Goal: Task Accomplishment & Management: Complete application form

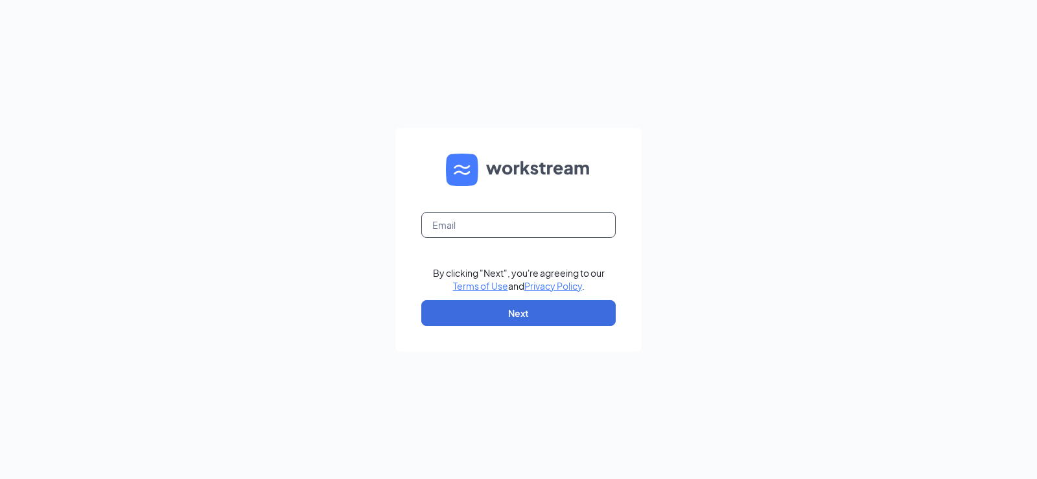
click at [545, 221] on input "text" at bounding box center [518, 225] width 194 height 26
type input "[EMAIL_ADDRESS][DOMAIN_NAME]"
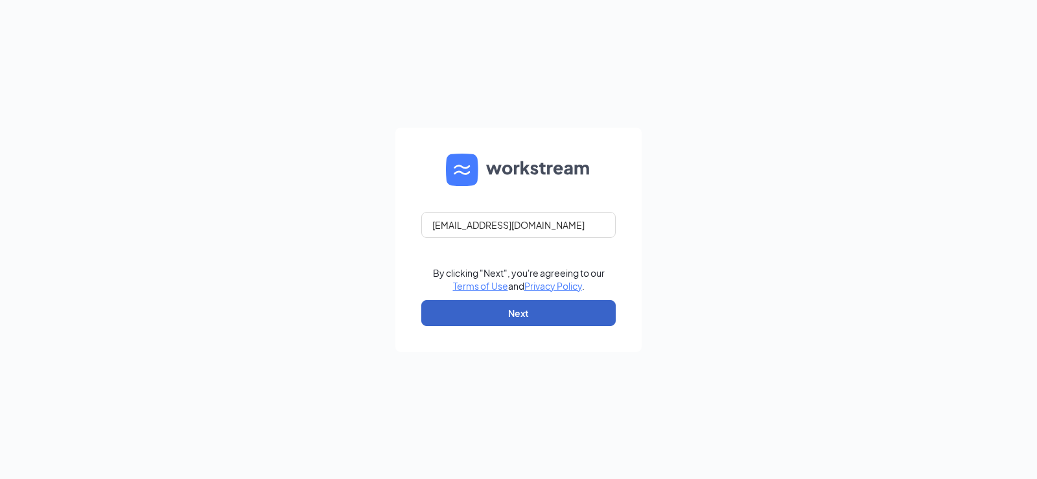
click at [512, 307] on button "Next" at bounding box center [518, 313] width 194 height 26
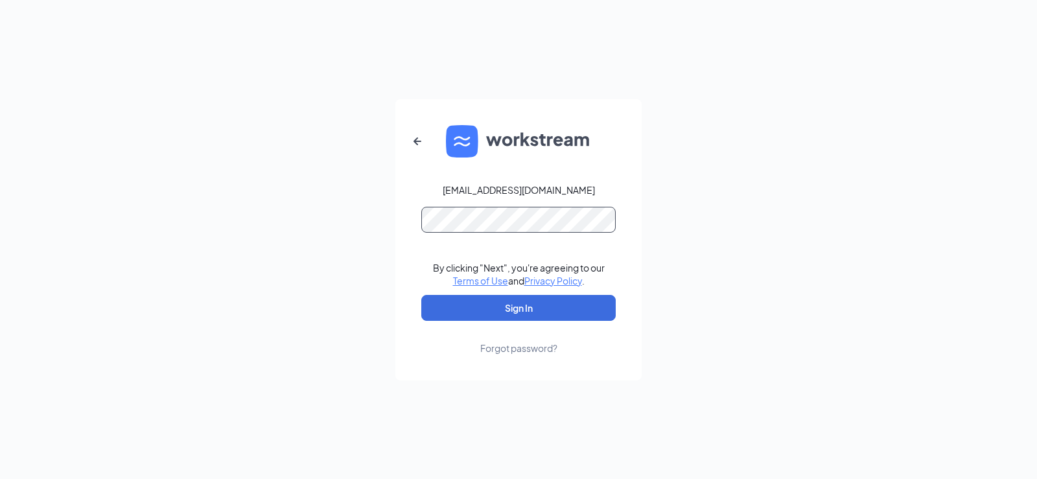
click at [421, 295] on button "Sign In" at bounding box center [518, 308] width 194 height 26
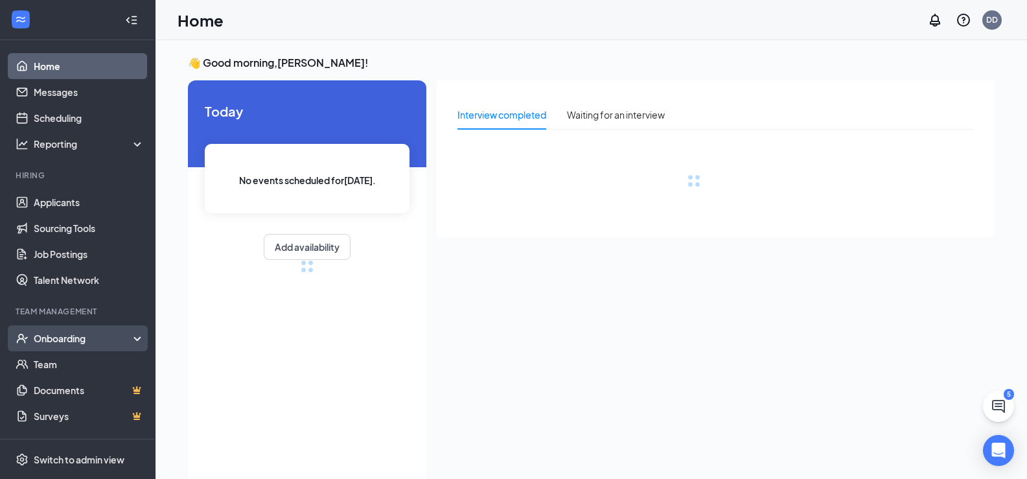
click at [91, 335] on div "Onboarding" at bounding box center [84, 338] width 100 height 13
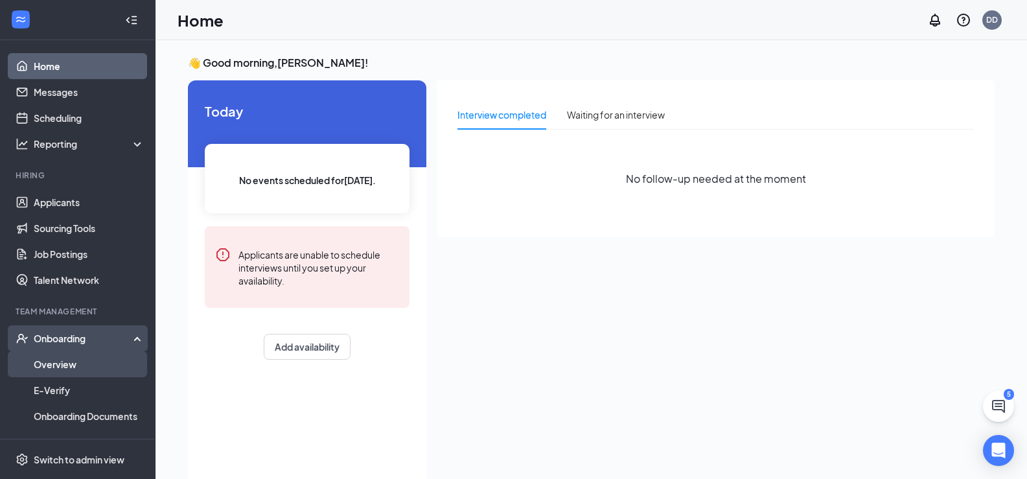
click at [80, 370] on link "Overview" at bounding box center [89, 364] width 111 height 26
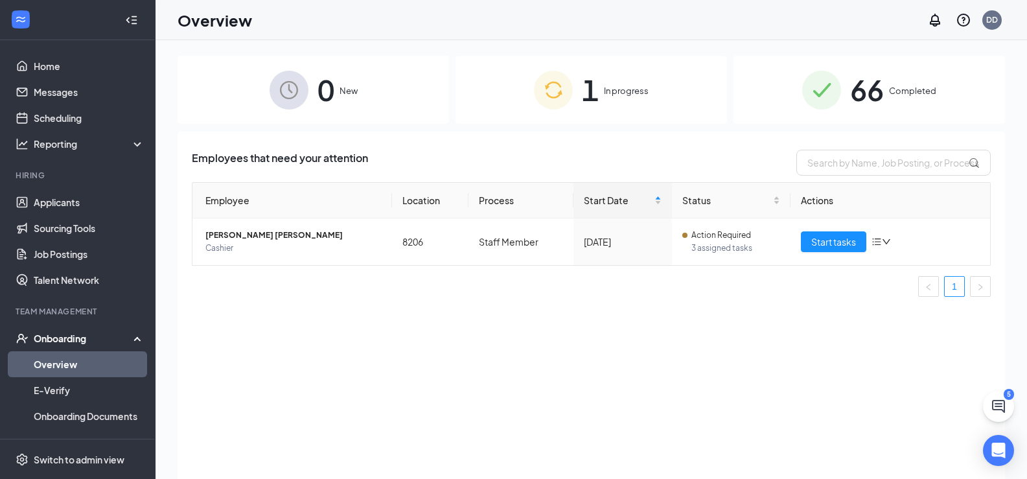
click at [575, 100] on div "1 In progress" at bounding box center [592, 90] width 272 height 68
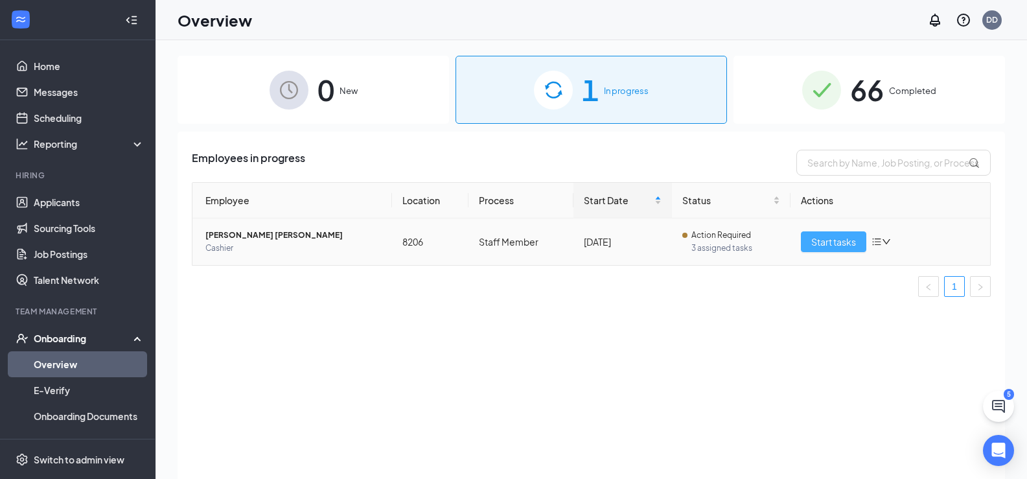
click at [803, 237] on button "Start tasks" at bounding box center [833, 241] width 65 height 21
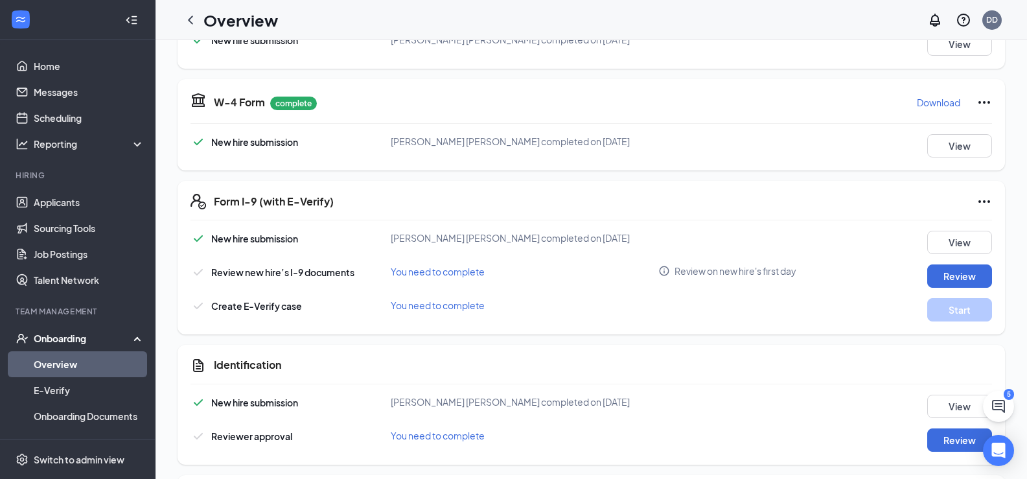
scroll to position [324, 0]
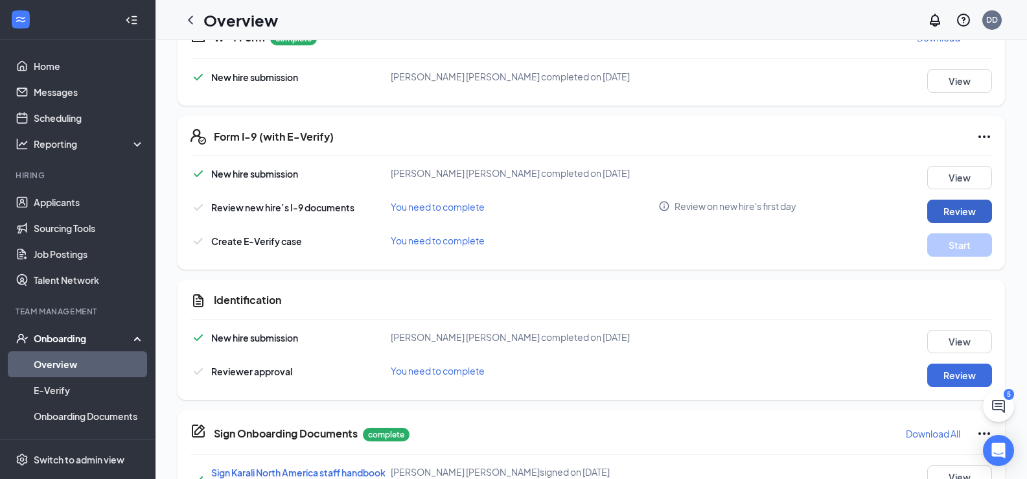
click at [952, 213] on button "Review" at bounding box center [959, 211] width 65 height 23
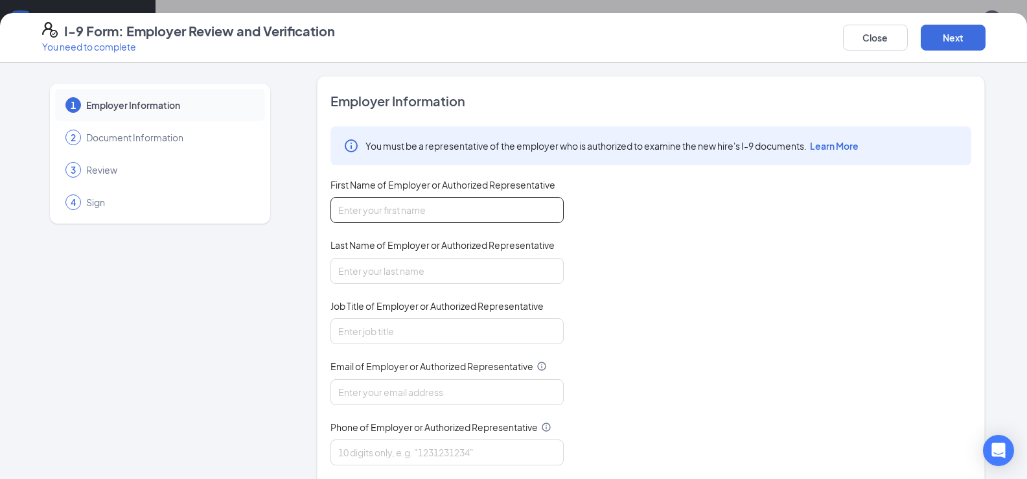
click at [472, 214] on input "First Name of Employer or Authorized Representative" at bounding box center [446, 210] width 233 height 26
type input "[PERSON_NAME]"
type input "Manager"
type input "[EMAIL_ADDRESS][DOMAIN_NAME]"
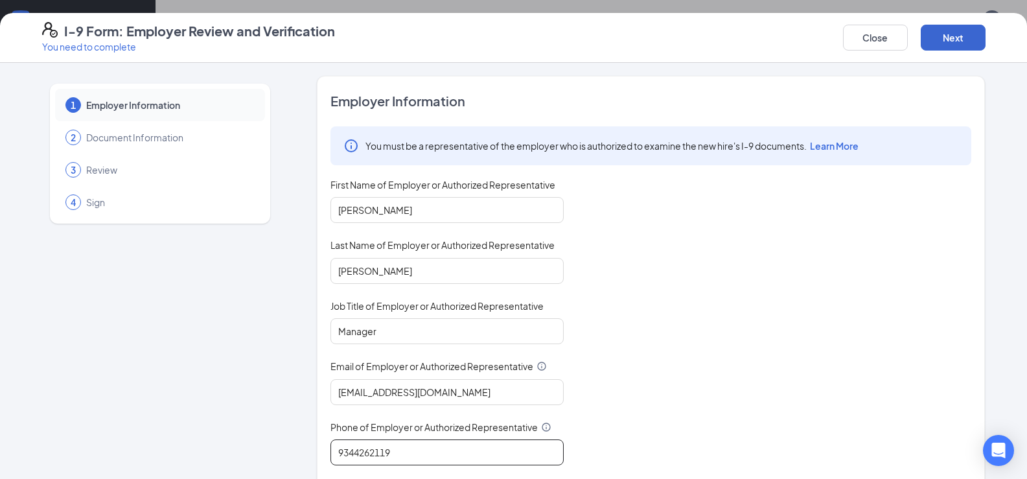
type input "9344262119"
click at [958, 29] on button "Next" at bounding box center [953, 38] width 65 height 26
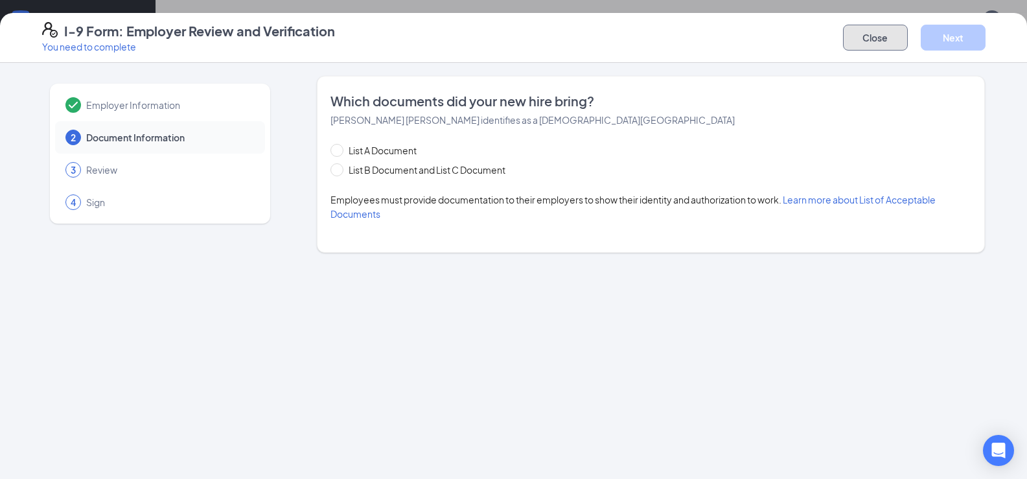
click at [860, 39] on button "Close" at bounding box center [875, 38] width 65 height 26
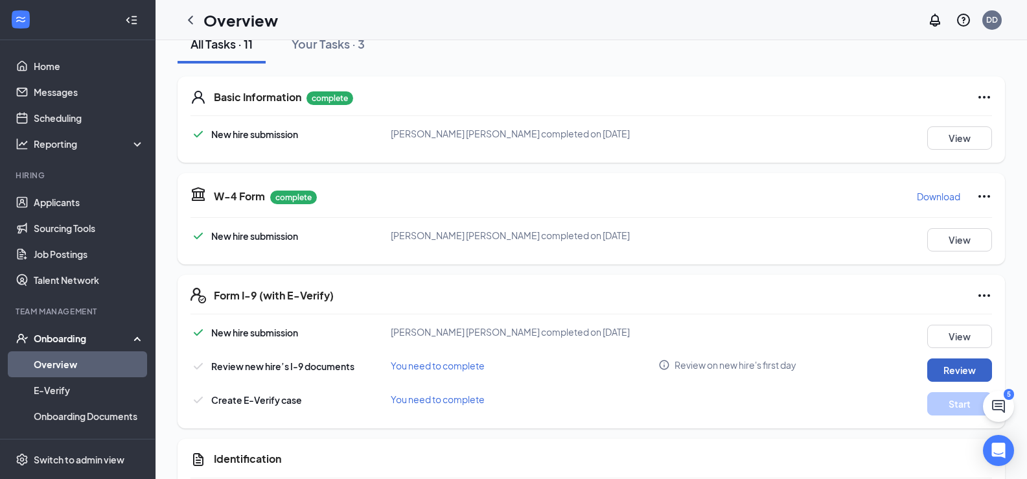
scroll to position [194, 0]
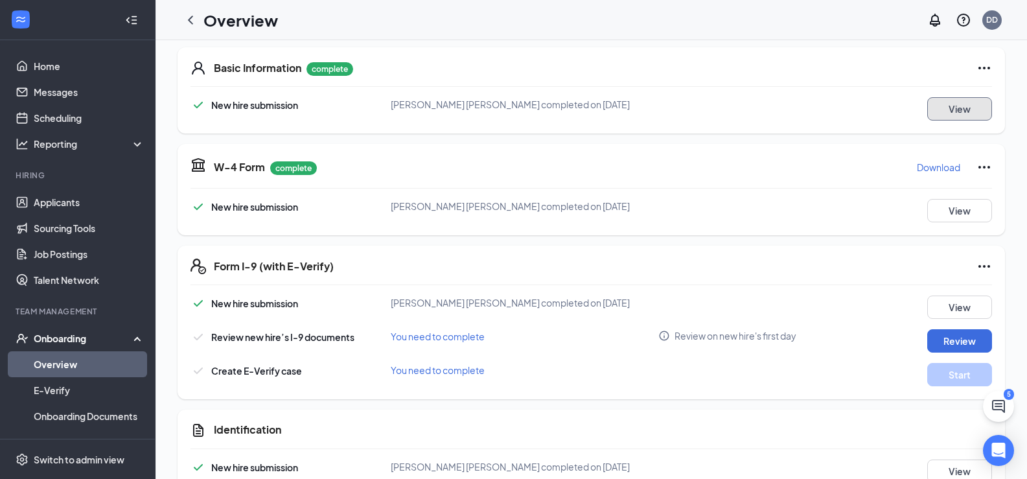
click at [943, 99] on button "View" at bounding box center [959, 108] width 65 height 23
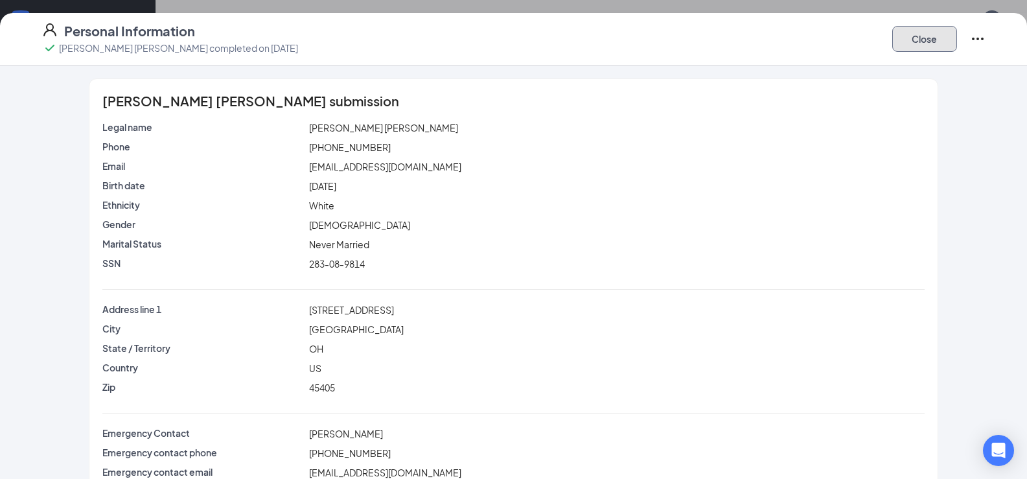
click at [931, 43] on button "Close" at bounding box center [924, 39] width 65 height 26
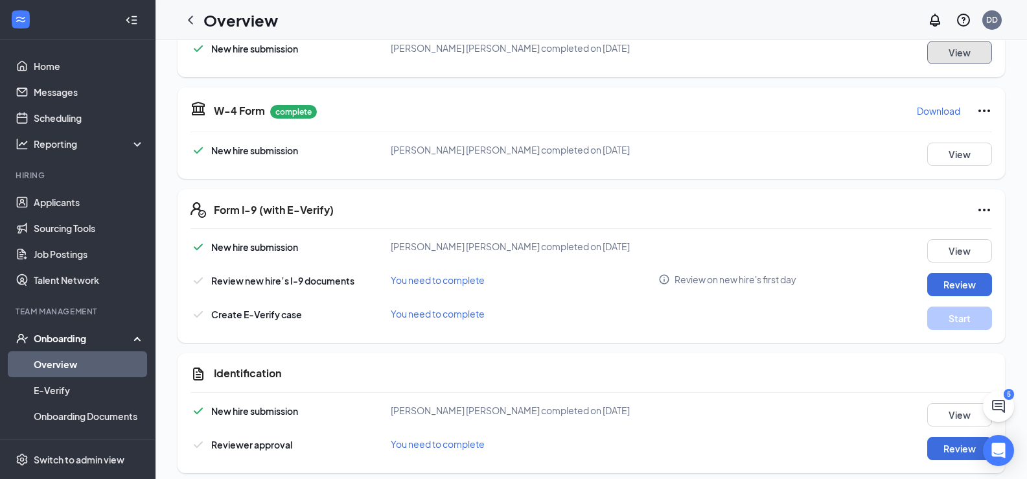
scroll to position [389, 0]
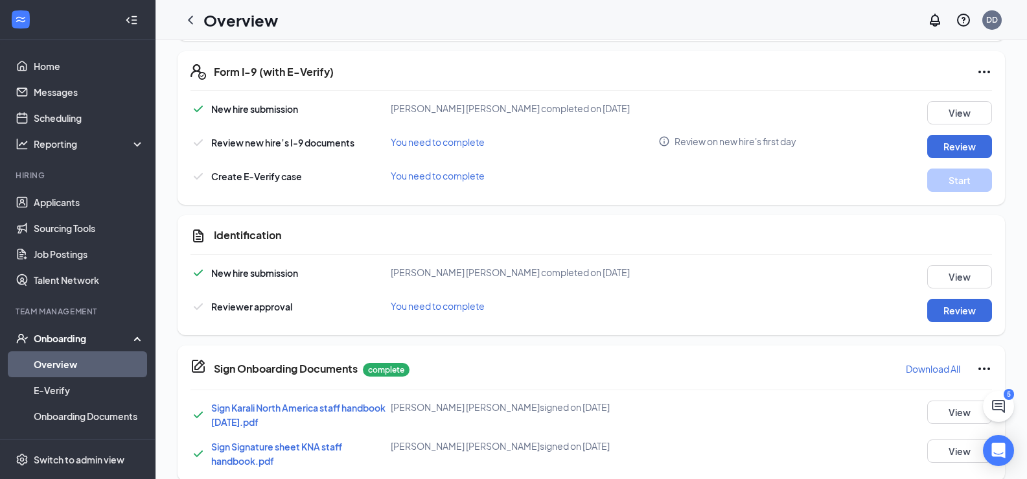
click at [949, 264] on div "Identification New hire submission [PERSON_NAME] [PERSON_NAME] completed on [DA…" at bounding box center [591, 275] width 827 height 120
click at [948, 277] on button "View" at bounding box center [959, 276] width 65 height 23
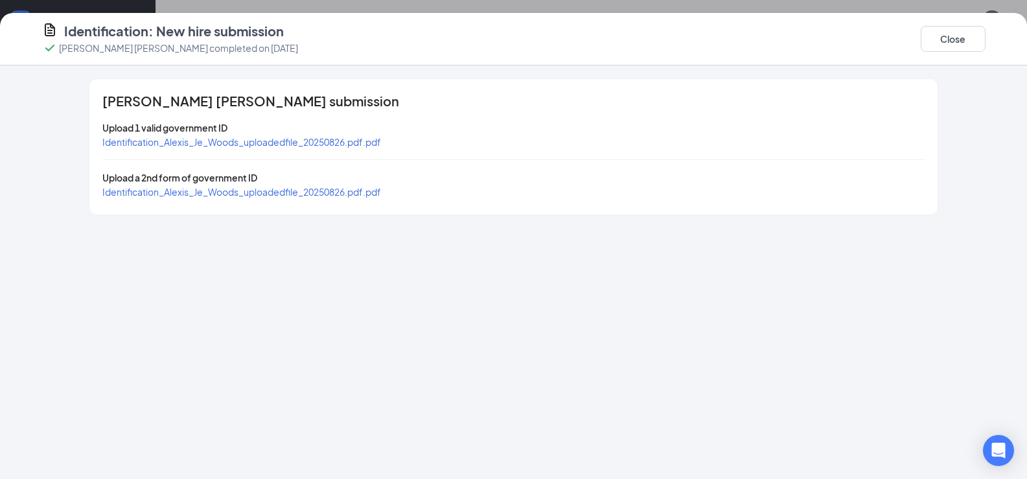
click at [213, 141] on span "Identification_Alexis_Je_Woods_uploadedfile_20250826.pdf.pdf" at bounding box center [241, 142] width 279 height 12
click at [966, 33] on button "Close" at bounding box center [953, 39] width 65 height 26
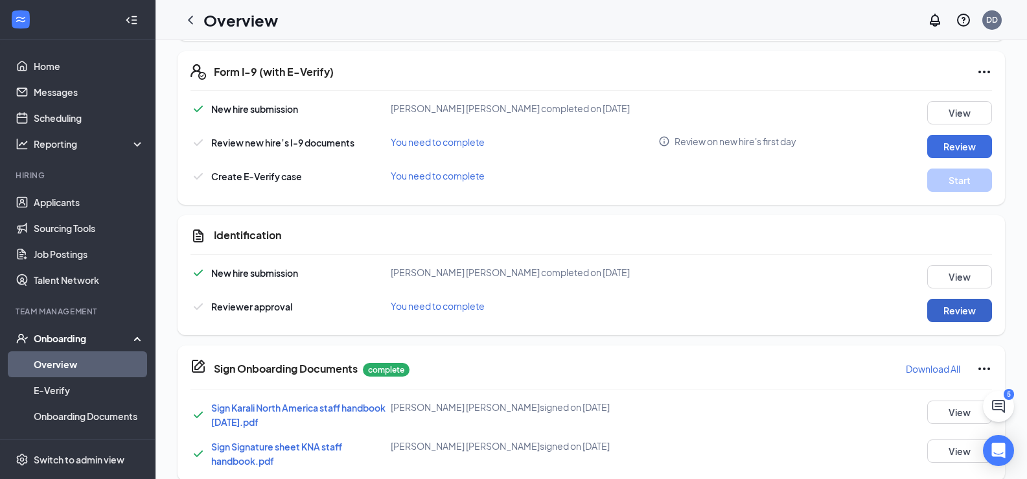
click at [959, 321] on button "Review" at bounding box center [959, 310] width 65 height 23
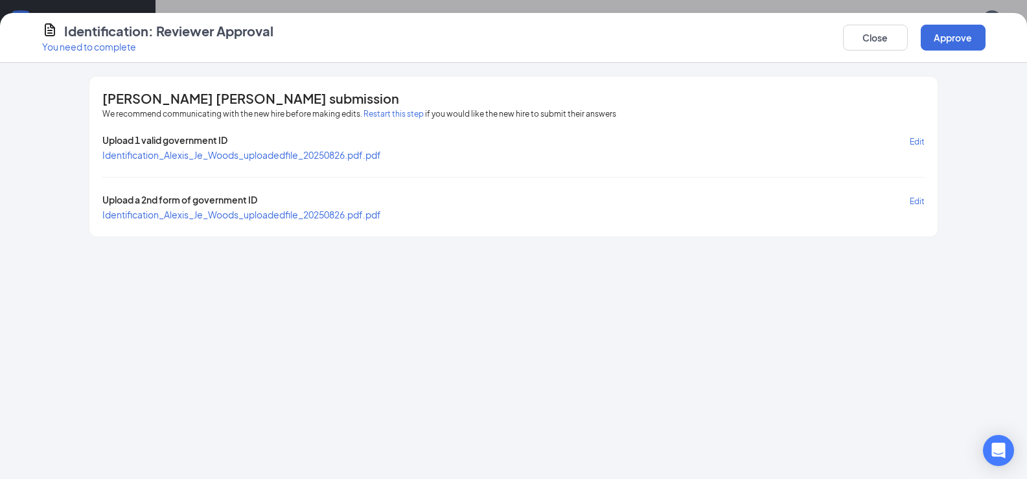
click at [332, 215] on span "Identification_Alexis_Je_Woods_uploadedfile_20250826.pdf.pdf" at bounding box center [241, 215] width 279 height 12
click at [944, 36] on button "Approve" at bounding box center [953, 38] width 65 height 26
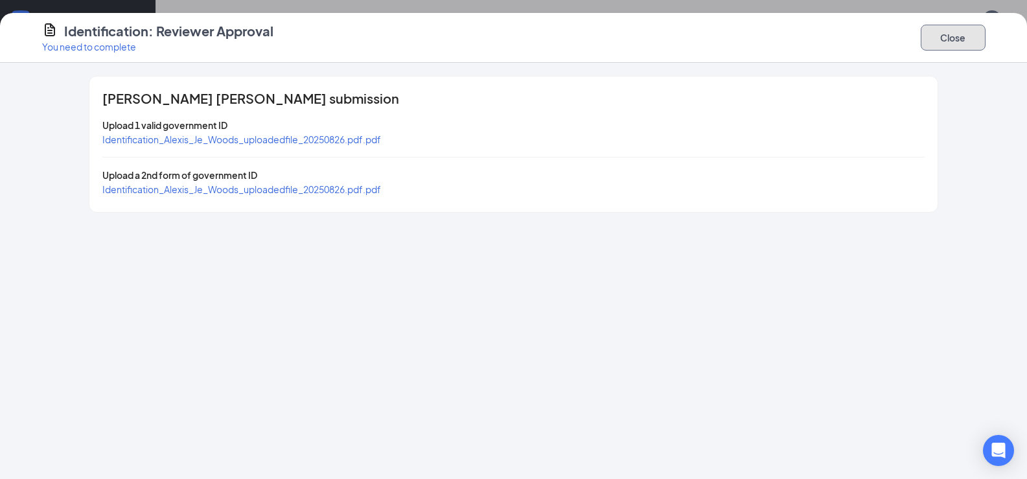
click at [938, 38] on button "Close" at bounding box center [953, 38] width 65 height 26
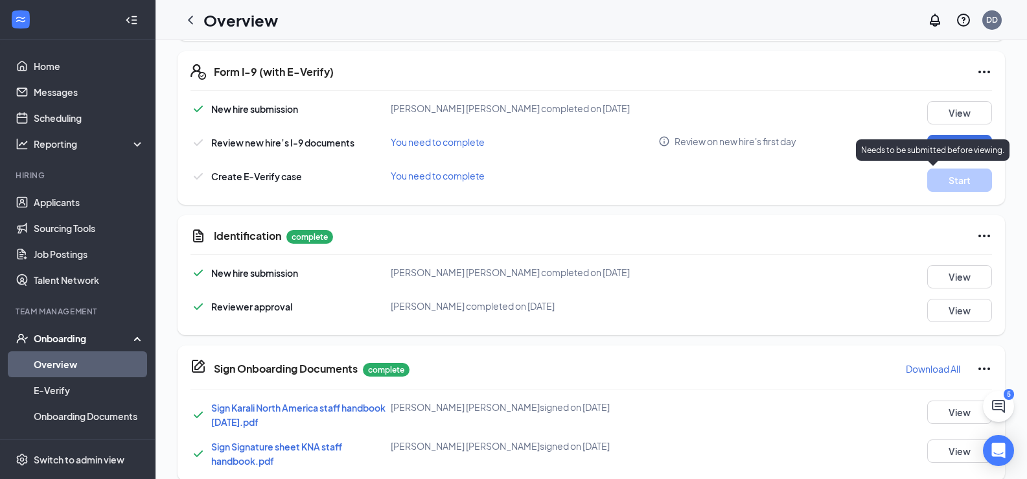
click at [931, 153] on p "Needs to be submitted before viewing." at bounding box center [932, 150] width 143 height 11
click at [646, 133] on div "New hire submission [PERSON_NAME] [PERSON_NAME] completed on [DATE] View Review…" at bounding box center [592, 146] width 802 height 91
click at [929, 143] on button "Review" at bounding box center [959, 146] width 65 height 23
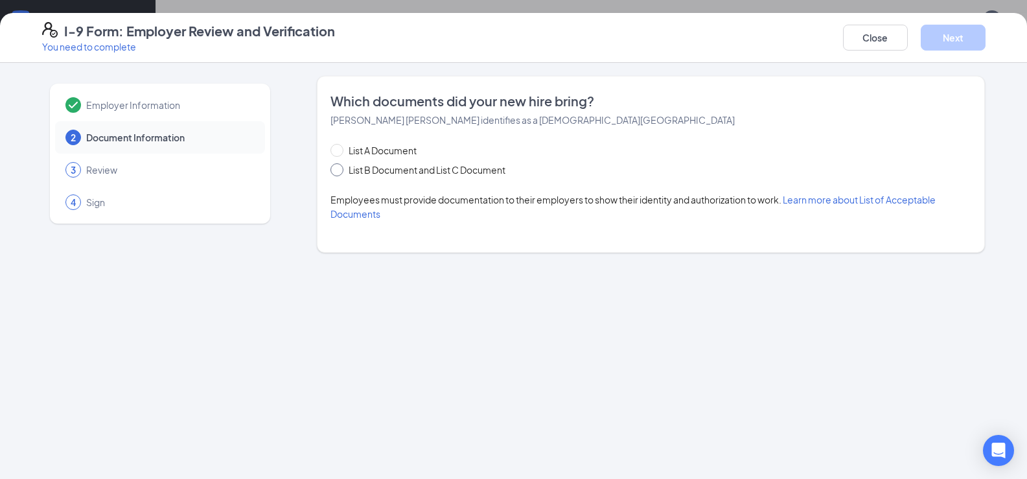
click at [335, 169] on input "List B Document and List C Document" at bounding box center [334, 167] width 9 height 9
radio input "true"
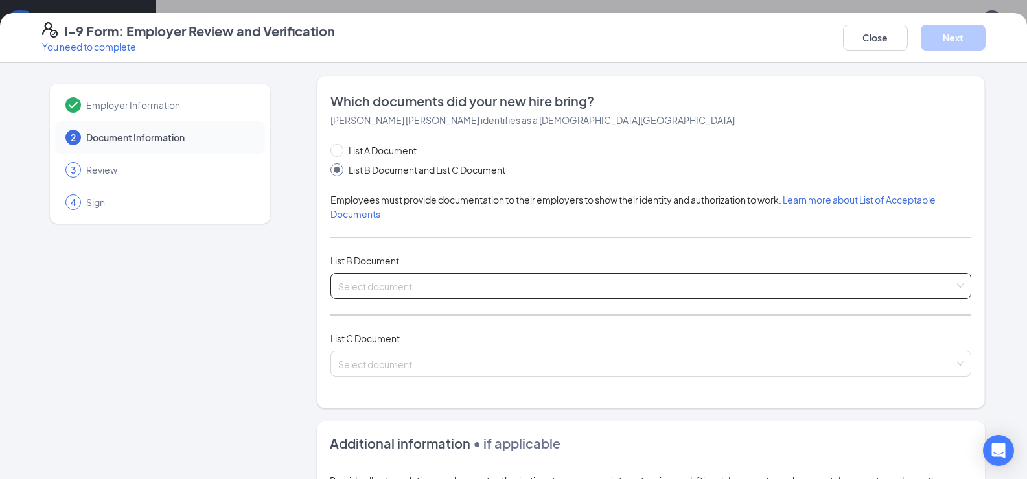
click at [419, 290] on div "Select document" at bounding box center [650, 286] width 641 height 26
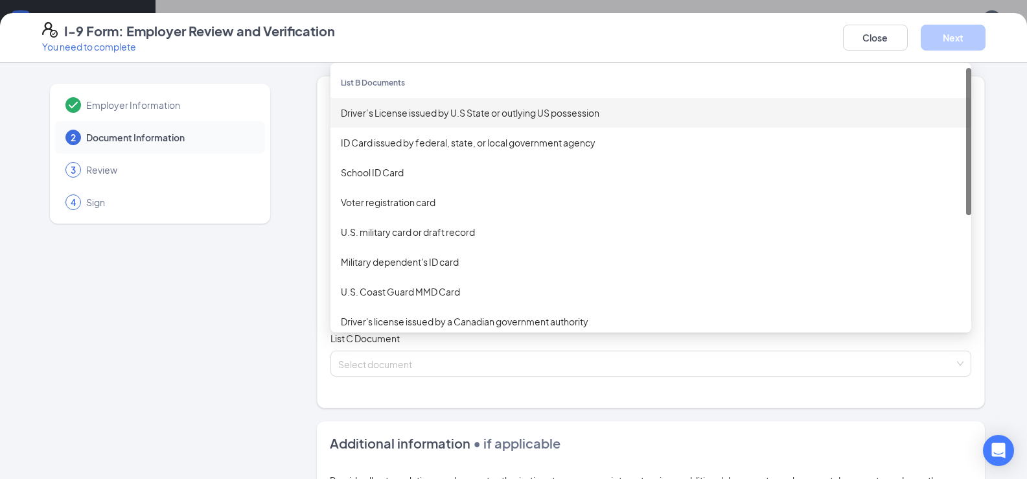
click at [354, 114] on div "Driver’s License issued by U.S State or outlying US possession" at bounding box center [651, 113] width 620 height 14
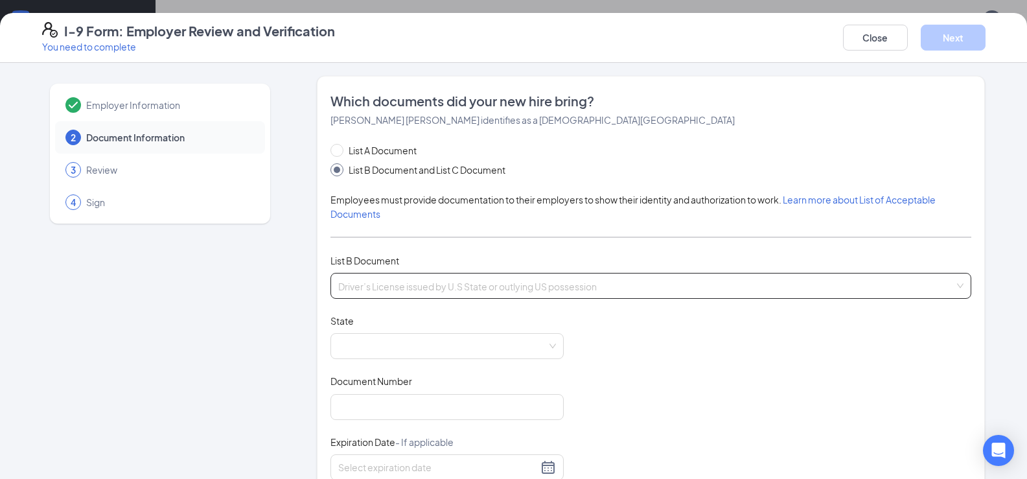
click at [443, 279] on div "Driver’s License issued by U.S State or outlying [DEMOGRAPHIC_DATA] possession …" at bounding box center [650, 286] width 641 height 26
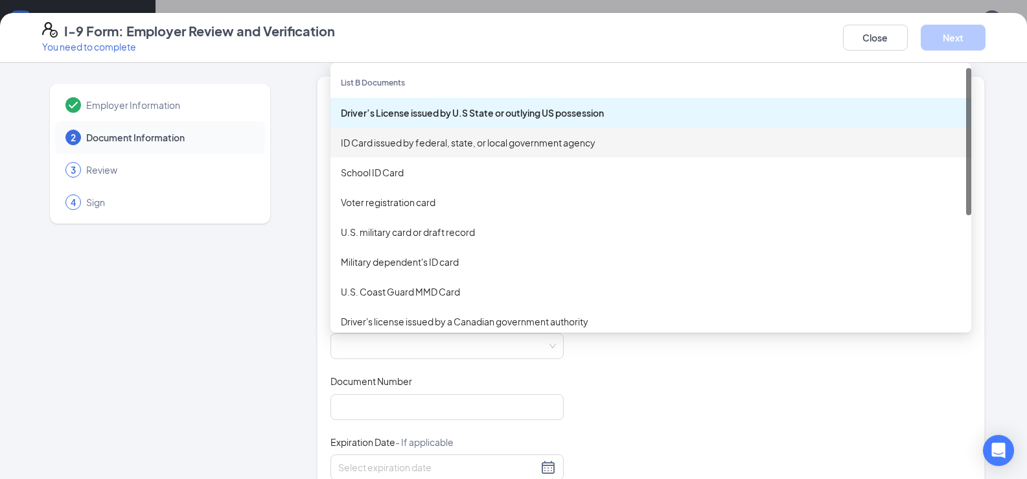
click at [402, 145] on div "ID Card issued by federal, state, or local government agency" at bounding box center [651, 142] width 620 height 14
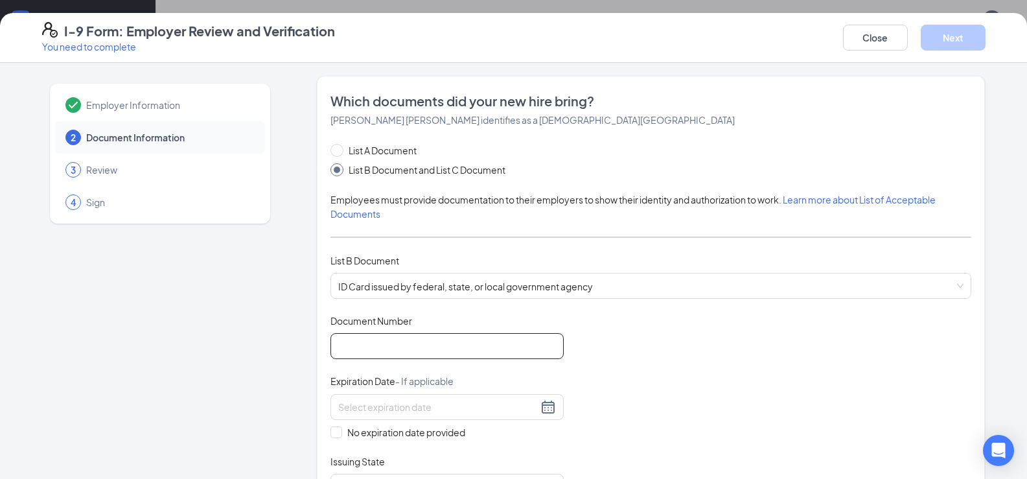
click at [402, 342] on input "Document Number" at bounding box center [446, 346] width 233 height 26
type input "VD724904"
click at [546, 403] on div at bounding box center [447, 407] width 218 height 16
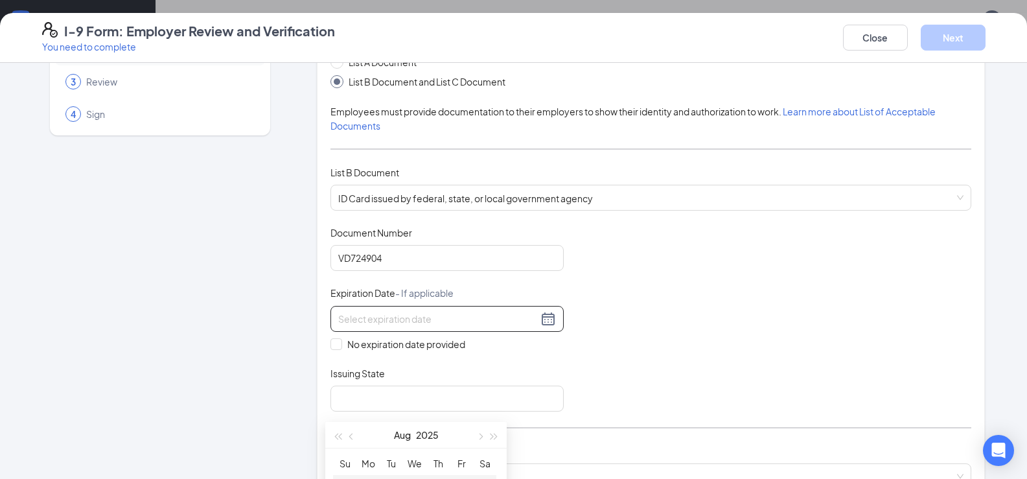
scroll to position [130, 0]
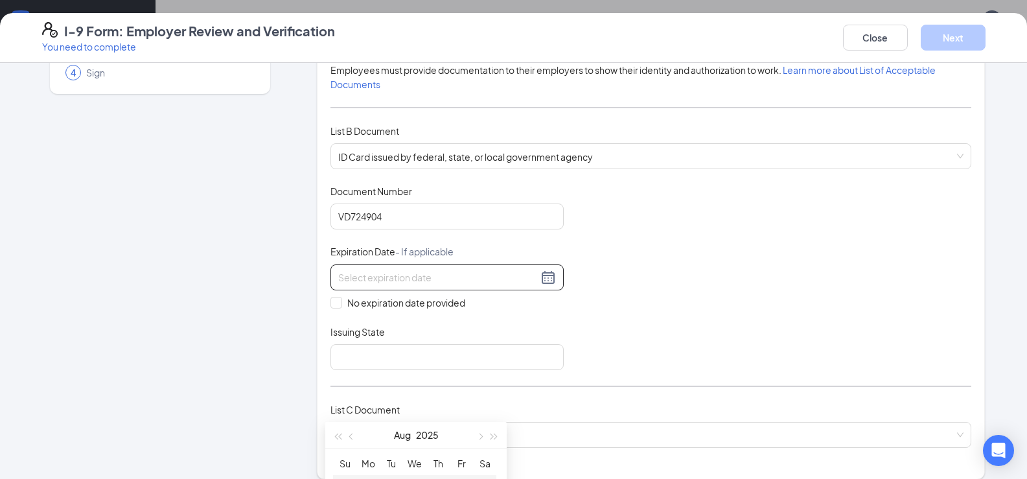
click at [548, 272] on div at bounding box center [447, 278] width 218 height 16
click at [688, 279] on div "Document Title ID Card issued by federal, state, or local government agency Doc…" at bounding box center [650, 277] width 641 height 185
click at [532, 272] on input at bounding box center [438, 277] width 200 height 14
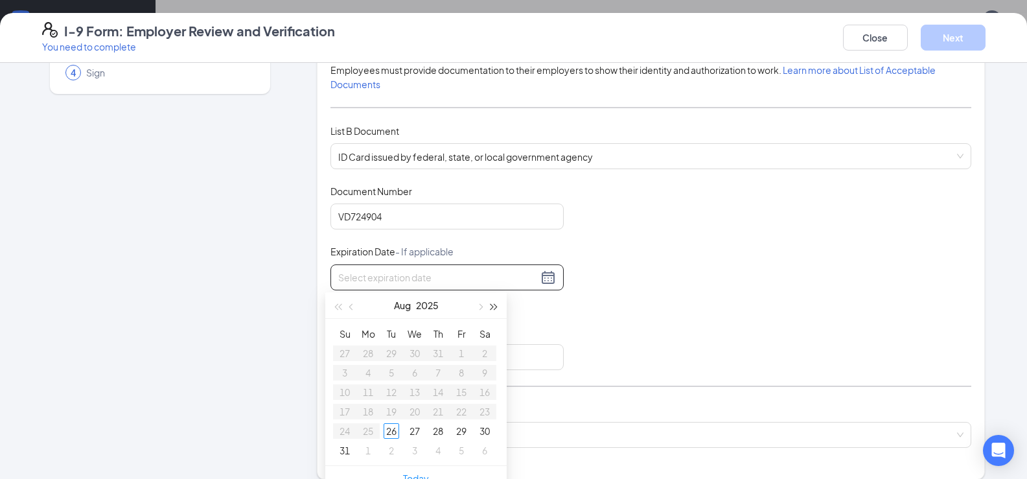
click at [495, 305] on span "button" at bounding box center [494, 307] width 6 height 6
click at [351, 308] on span "button" at bounding box center [352, 307] width 6 height 6
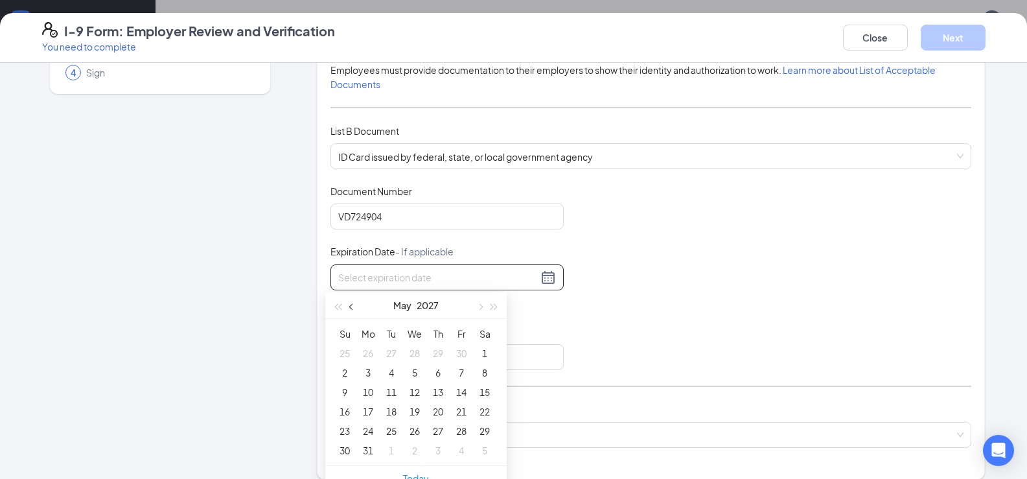
click at [351, 308] on span "button" at bounding box center [352, 307] width 6 height 6
click at [476, 305] on button "button" at bounding box center [479, 305] width 14 height 26
click at [491, 303] on button "button" at bounding box center [494, 305] width 14 height 26
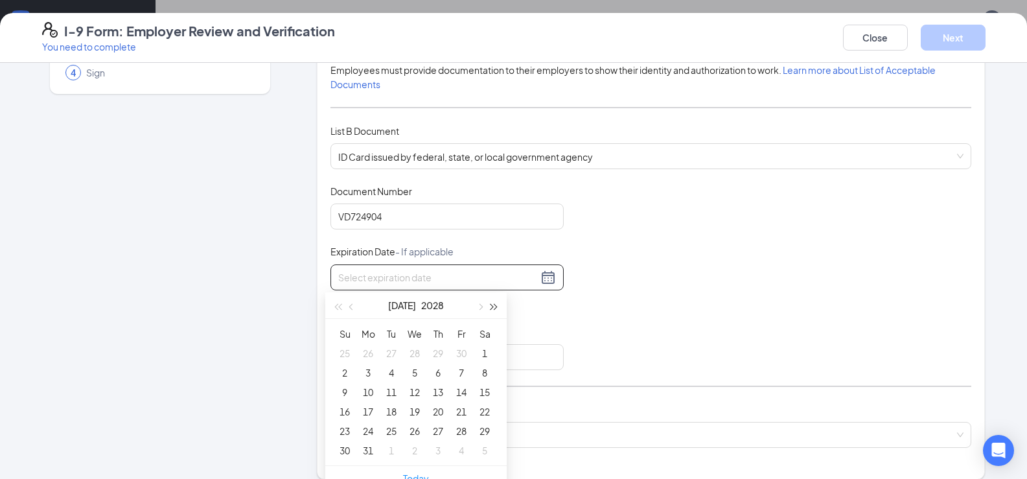
click at [491, 303] on button "button" at bounding box center [494, 305] width 14 height 26
type input "[DATE]"
click at [488, 352] on div "5" at bounding box center [485, 353] width 16 height 16
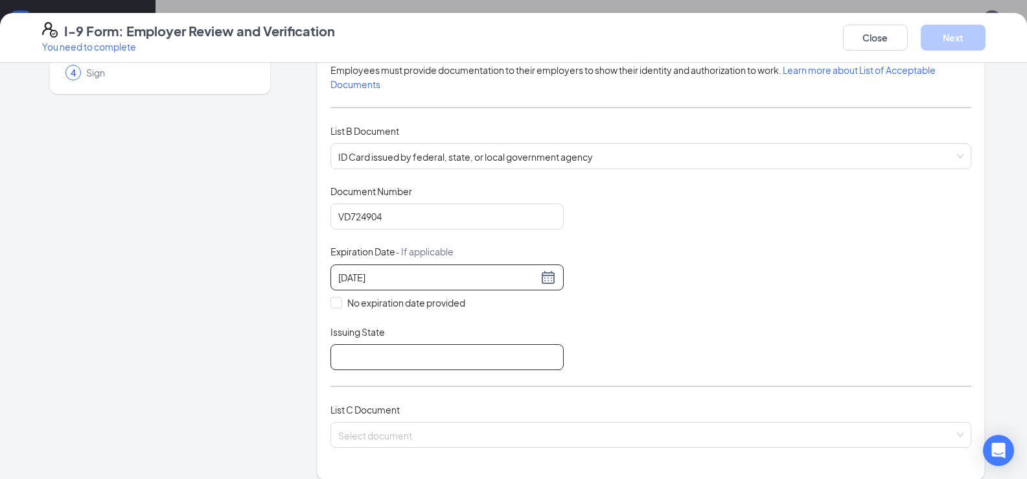
click at [467, 352] on input "Issuing State" at bounding box center [446, 357] width 233 height 26
type input "[US_STATE]"
click at [612, 347] on div "Document Title ID Card issued by federal, state, or local government agency Doc…" at bounding box center [650, 277] width 641 height 185
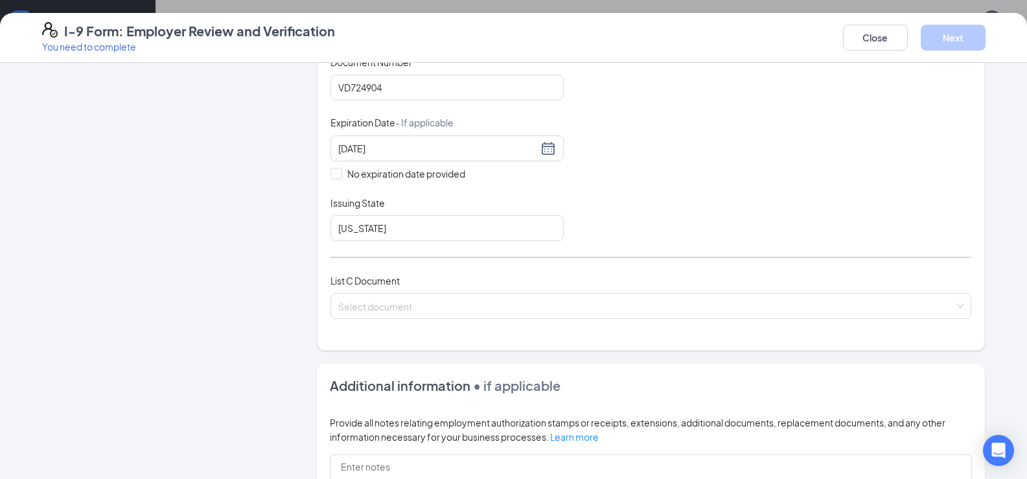
scroll to position [259, 0]
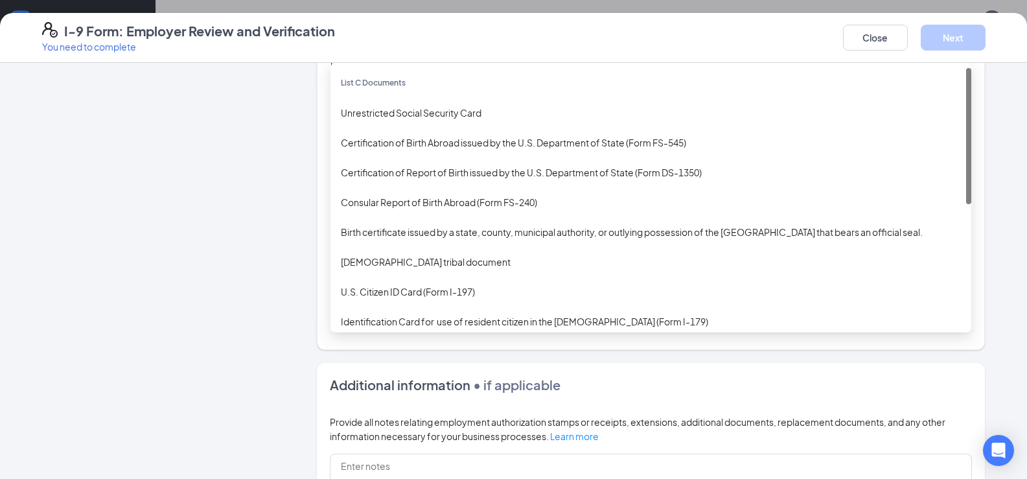
click at [569, 305] on div "Select document List C Documents Unrestricted Social Security Card Certificatio…" at bounding box center [650, 305] width 641 height 26
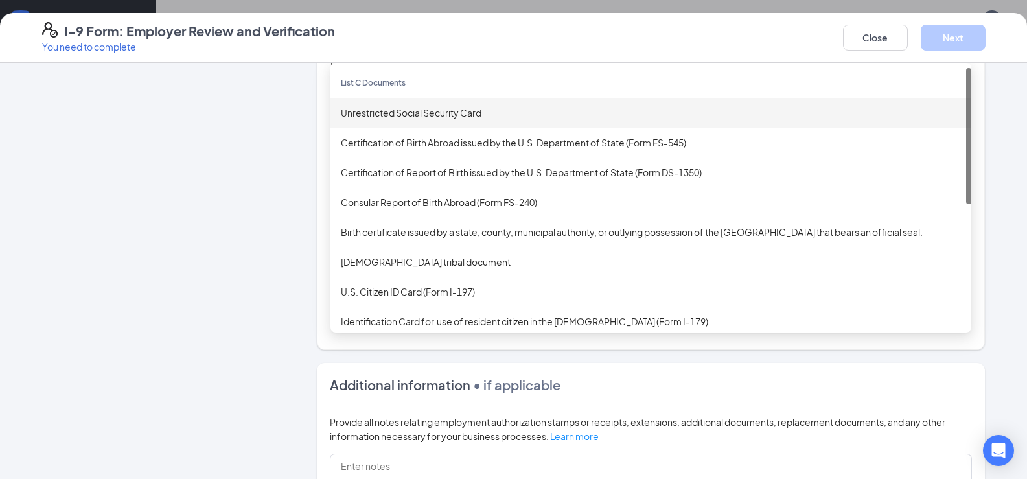
click at [408, 113] on div "Unrestricted Social Security Card" at bounding box center [651, 113] width 620 height 14
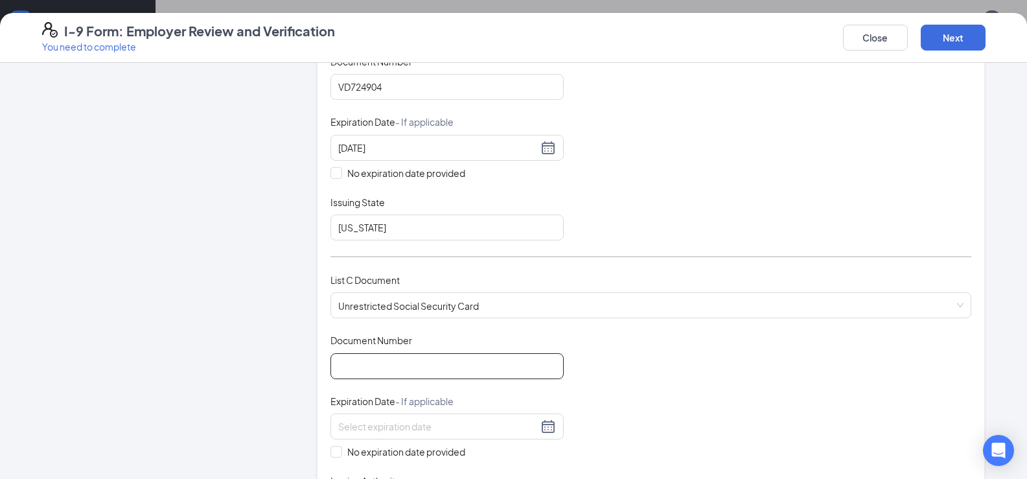
click at [444, 364] on input "Document Number" at bounding box center [446, 366] width 233 height 26
type input "283089814"
click at [332, 450] on input "No expiration date provided" at bounding box center [334, 450] width 9 height 9
checkbox input "true"
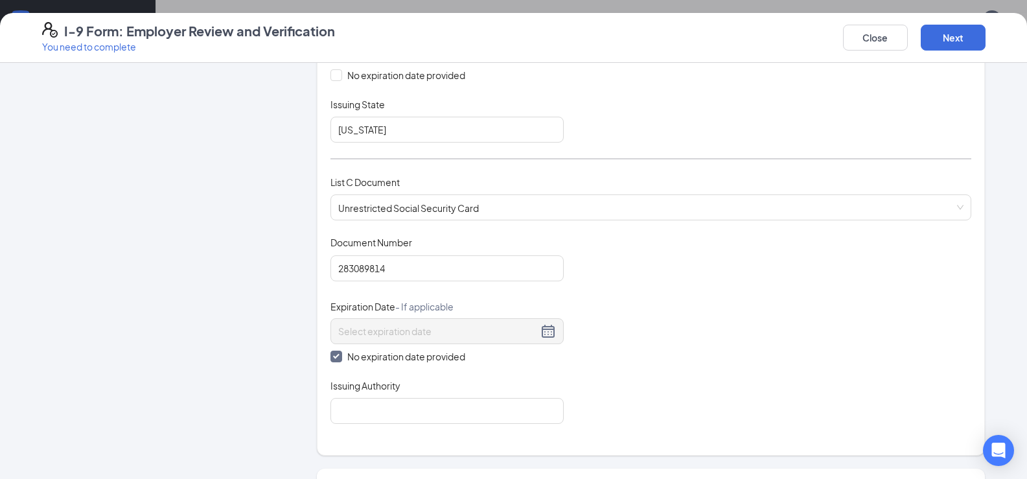
scroll to position [389, 0]
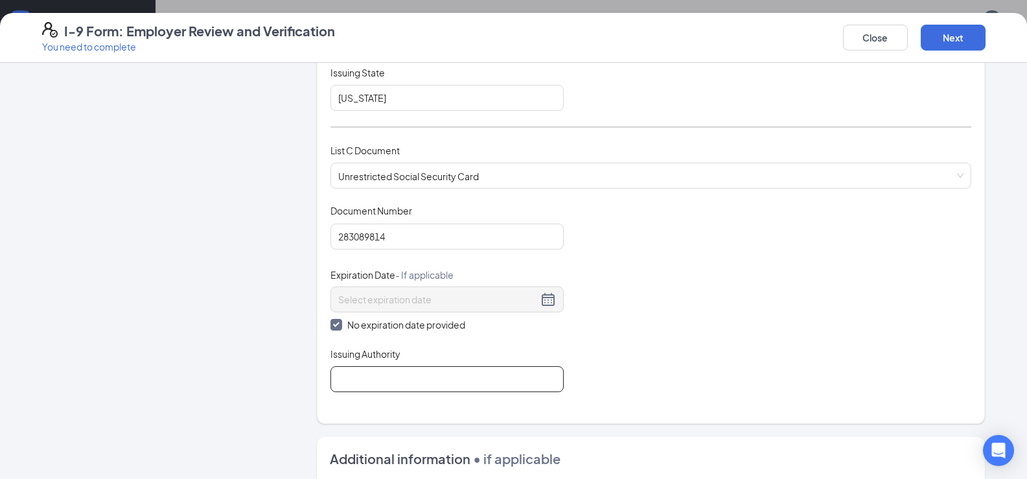
click at [437, 380] on input "Issuing Authority" at bounding box center [446, 379] width 233 height 26
type input "social security admin"
click at [953, 36] on button "Next" at bounding box center [953, 38] width 65 height 26
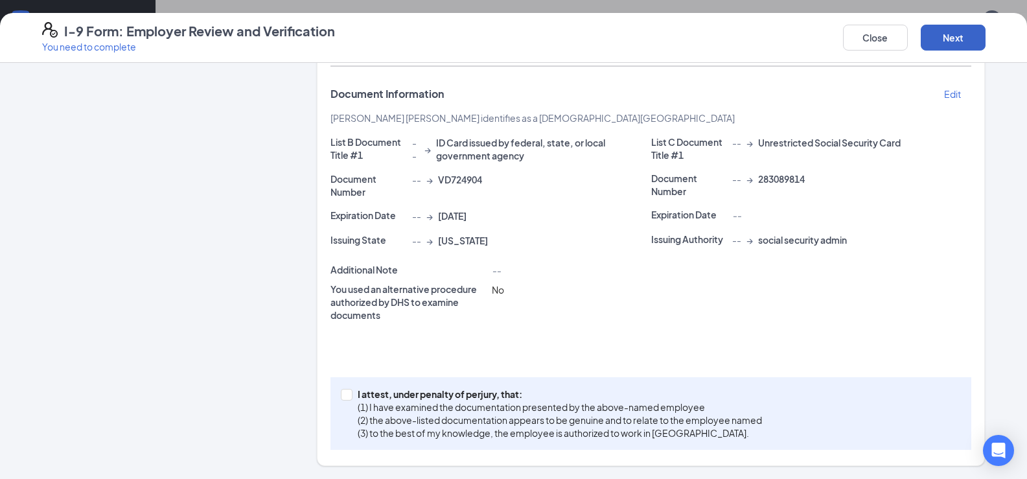
scroll to position [248, 0]
click at [345, 395] on span at bounding box center [347, 395] width 12 height 12
click at [345, 395] on input "I attest, under penalty of [PERSON_NAME], that: (1) I have examined the documen…" at bounding box center [345, 393] width 9 height 9
checkbox input "true"
click at [958, 43] on button "Next" at bounding box center [953, 38] width 65 height 26
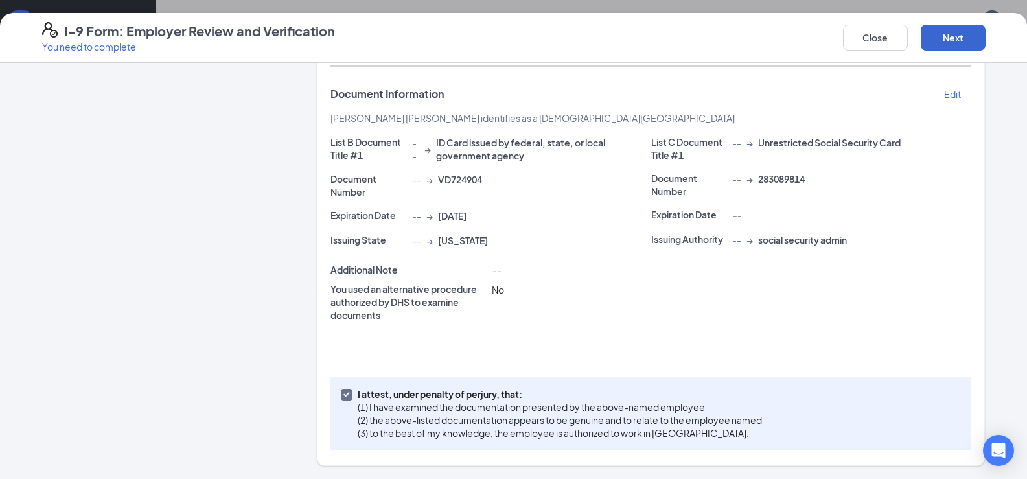
scroll to position [0, 0]
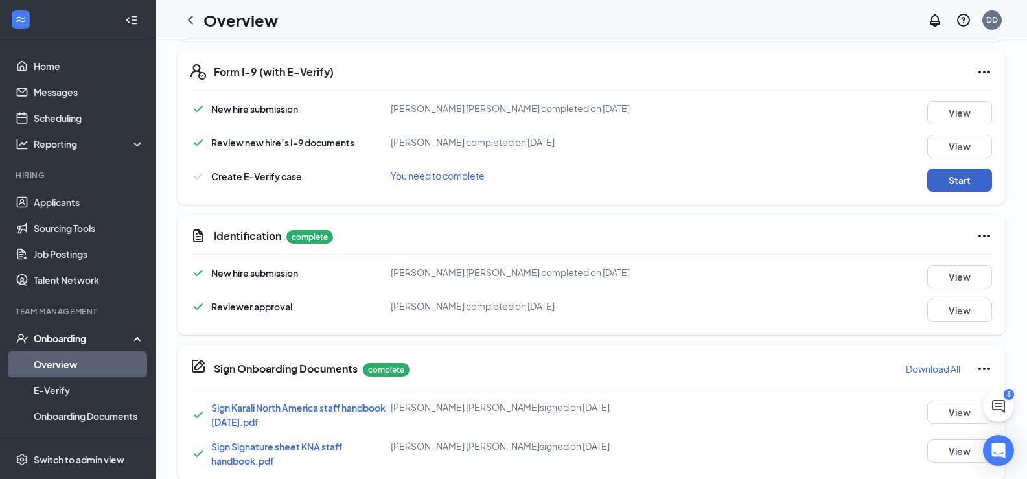
click at [942, 174] on button "Start" at bounding box center [959, 179] width 65 height 23
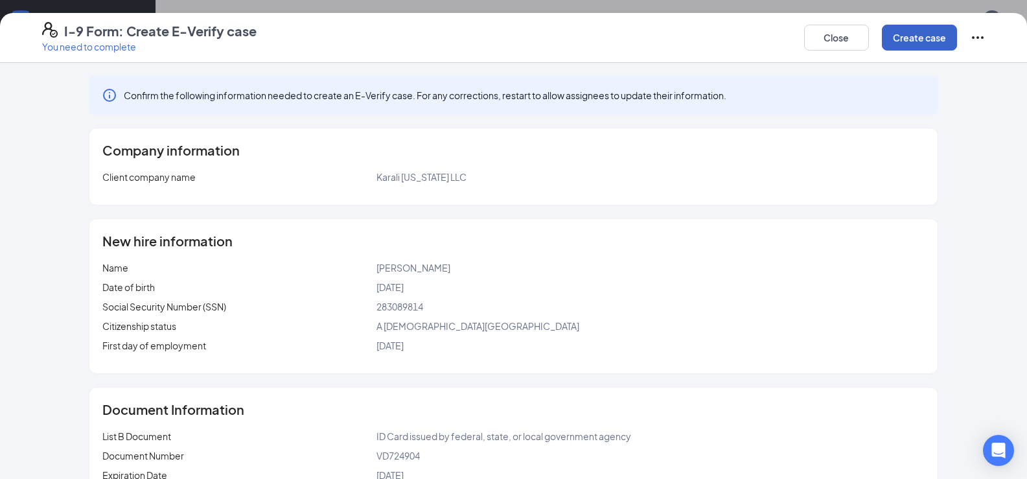
click at [929, 40] on button "Create case" at bounding box center [919, 38] width 75 height 26
